Goal: Transaction & Acquisition: Purchase product/service

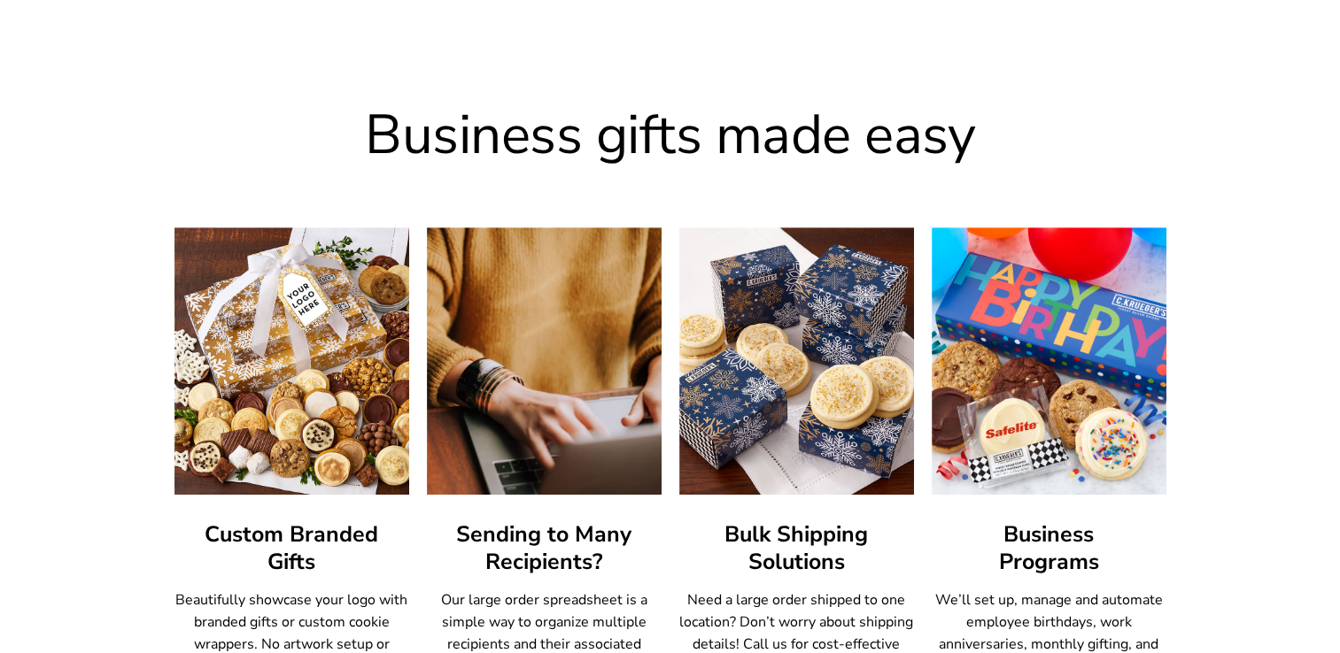
scroll to position [885, 0]
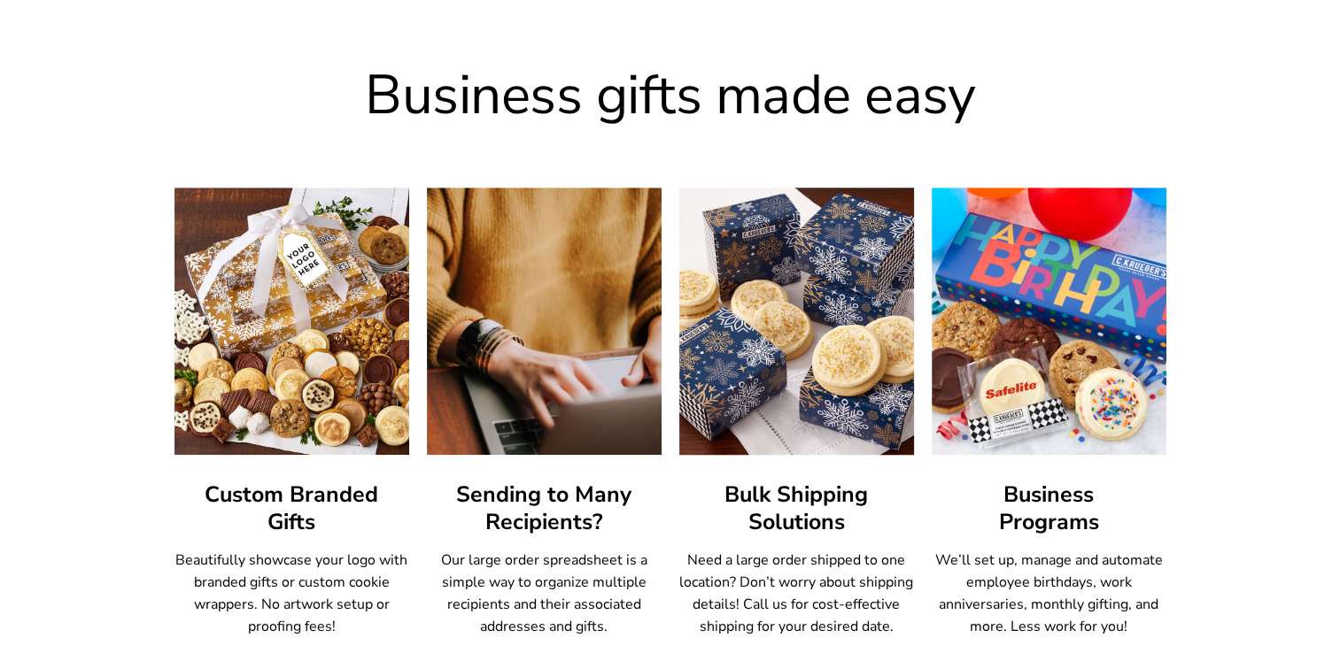
click at [823, 342] on img at bounding box center [796, 321] width 259 height 294
click at [893, 421] on img at bounding box center [796, 321] width 259 height 294
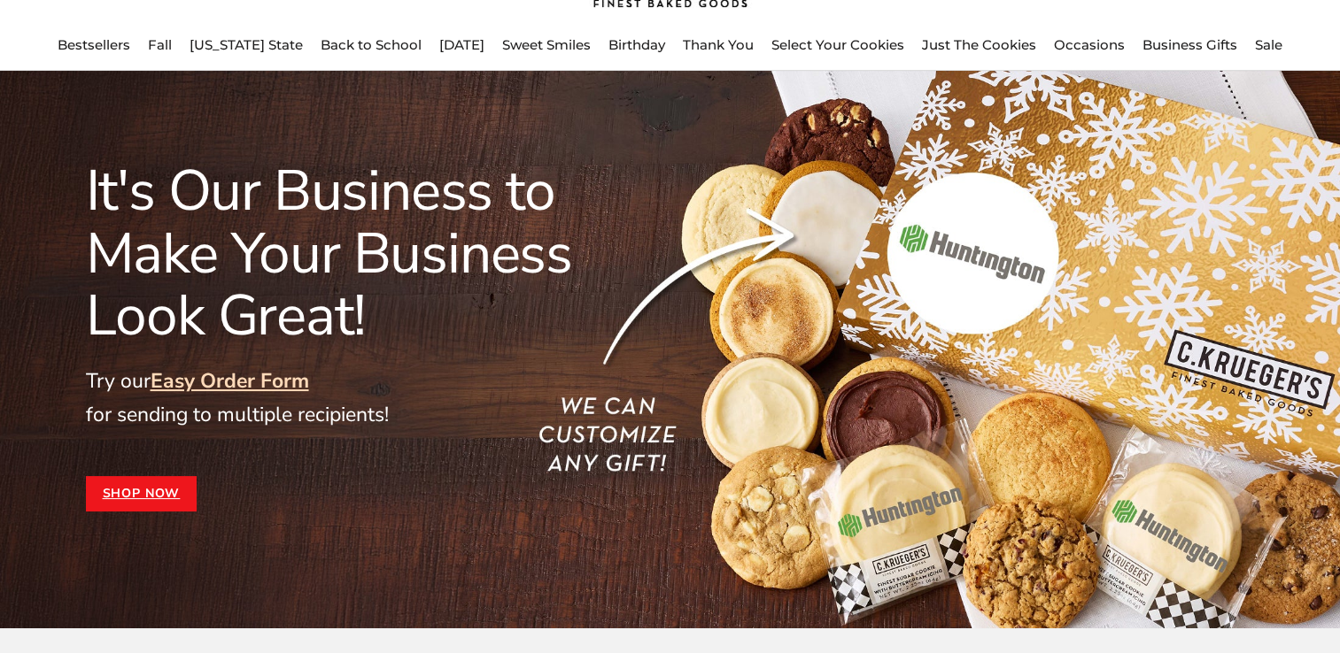
scroll to position [0, 0]
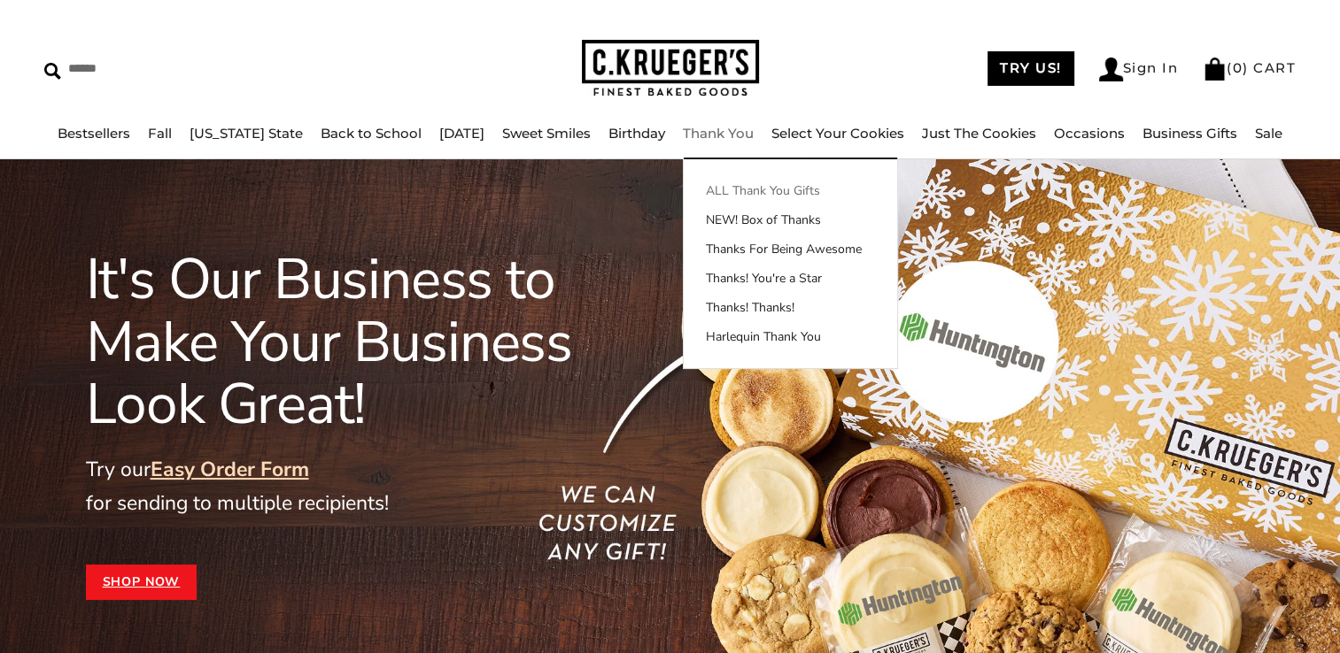
click at [749, 192] on link "ALL Thank You Gifts" at bounding box center [790, 191] width 213 height 19
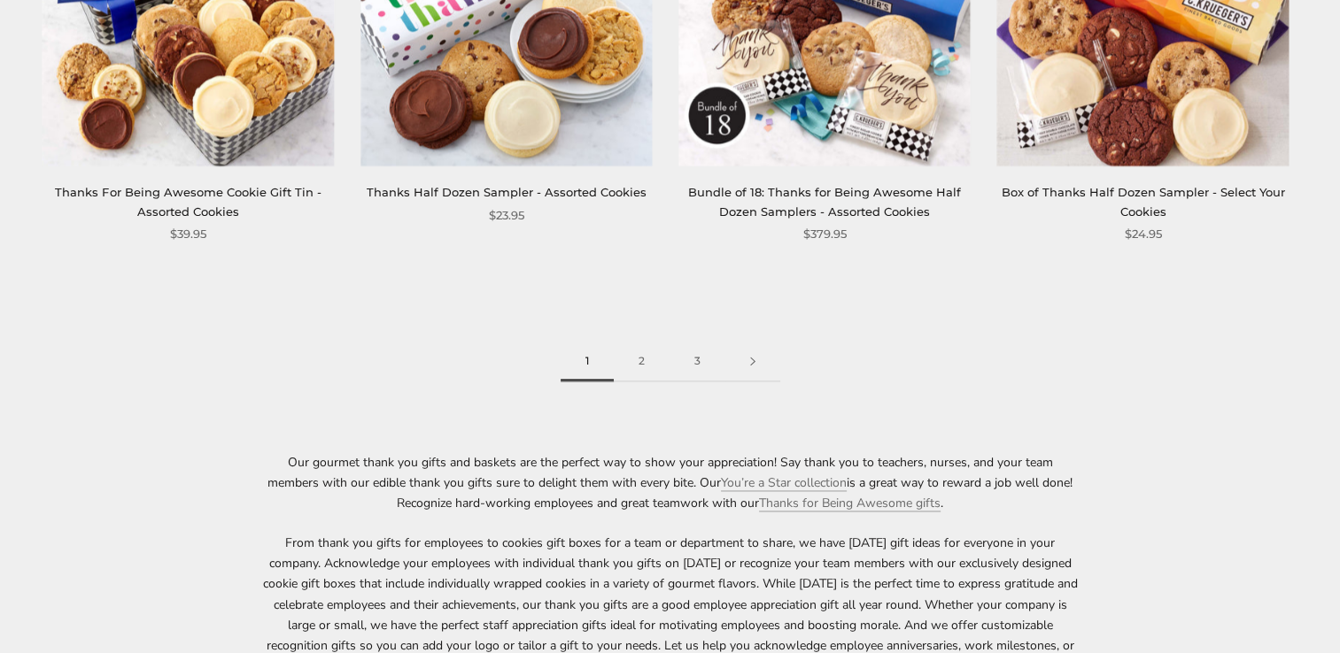
scroll to position [2568, 0]
